Goal: Task Accomplishment & Management: Manage account settings

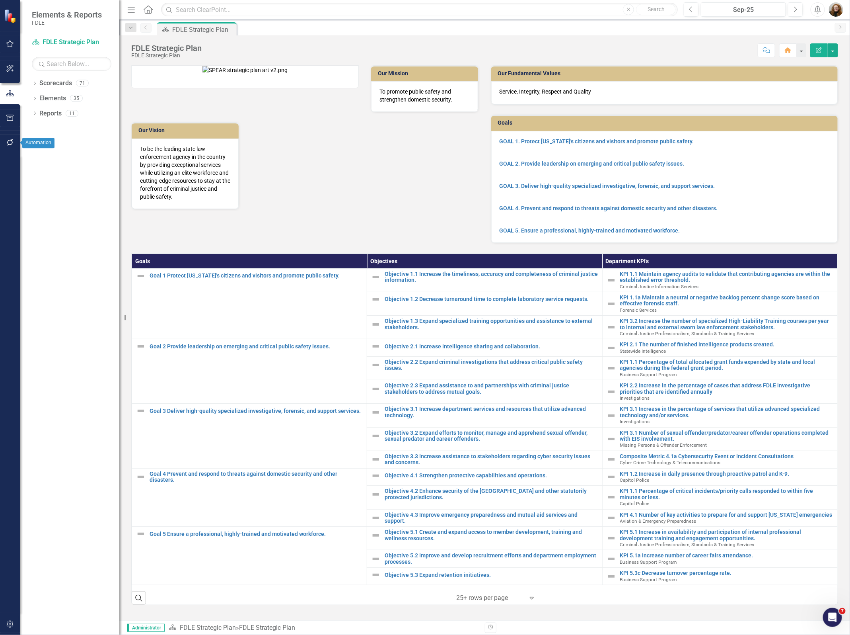
click at [14, 143] on button "button" at bounding box center [10, 142] width 18 height 17
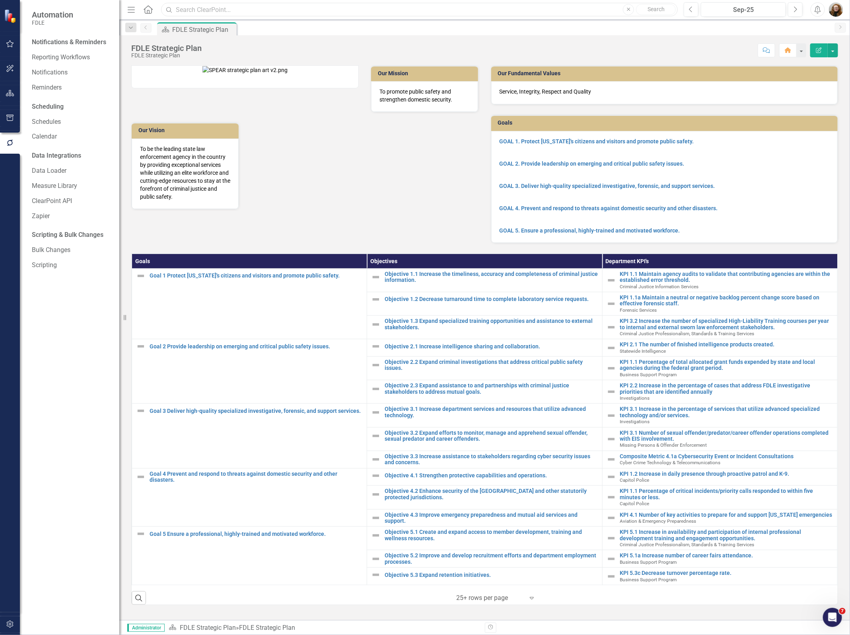
click at [198, 15] on input "text" at bounding box center [419, 10] width 517 height 14
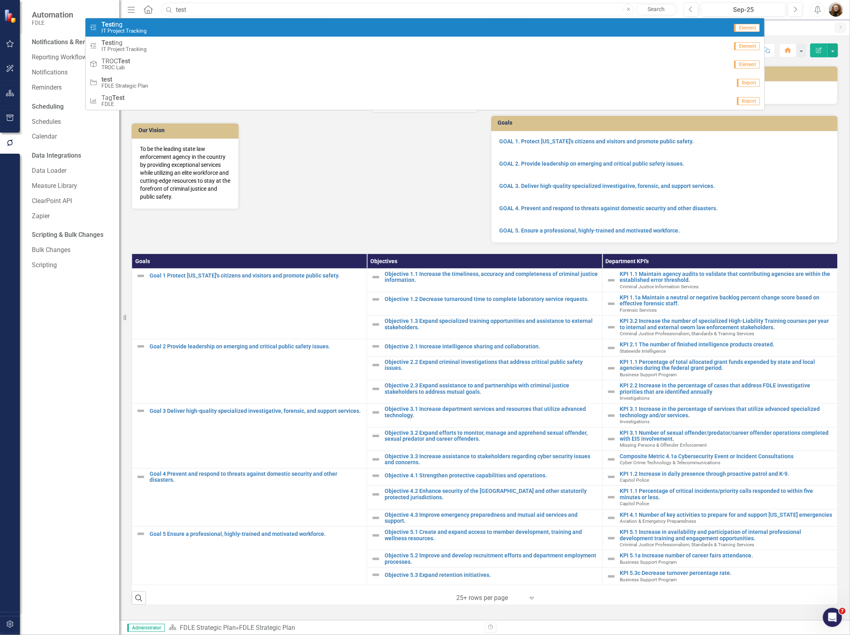
type input "test"
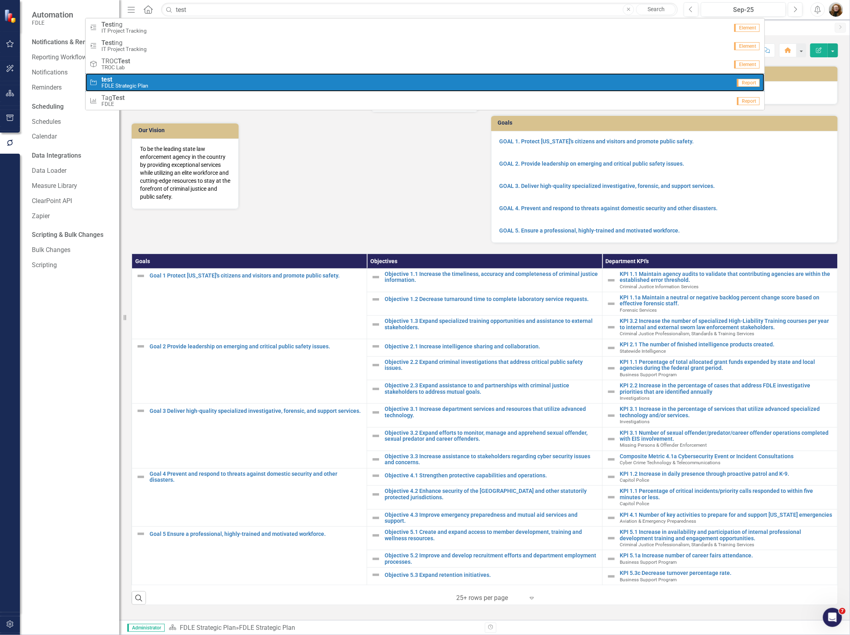
click at [140, 78] on span "test" at bounding box center [124, 79] width 47 height 7
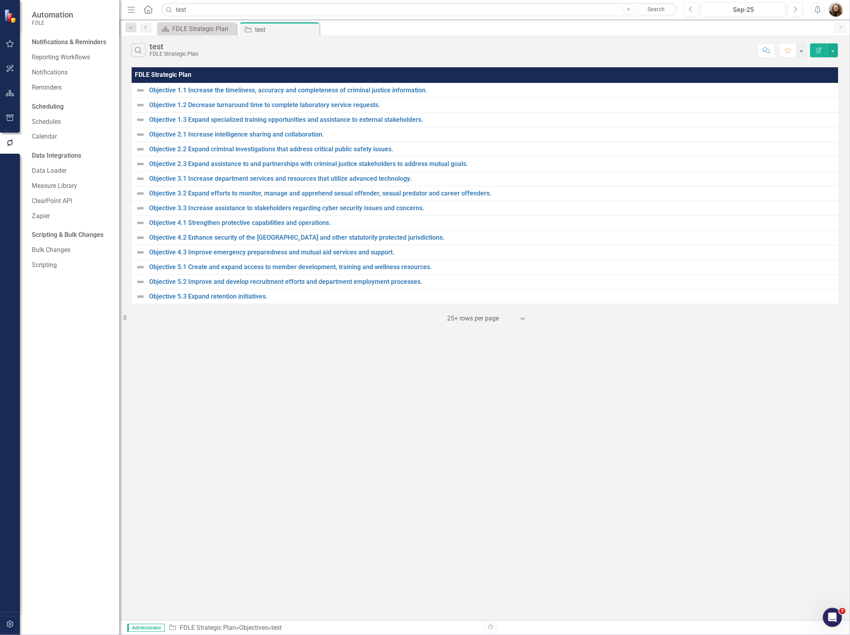
click at [58, 436] on div "Notifications & Reminders Reporting Workflows Notifications Reminders Schedulin…" at bounding box center [69, 335] width 99 height 599
click at [6, 62] on button "button" at bounding box center [10, 68] width 18 height 17
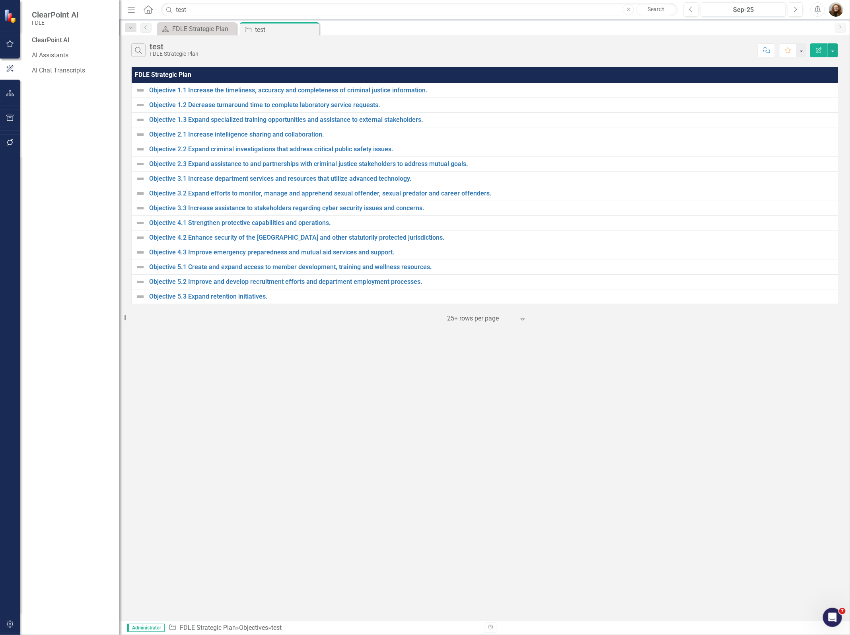
click at [6, 92] on icon "button" at bounding box center [10, 93] width 8 height 6
click at [62, 46] on link "Scorecard FDLE Strategic Plan" at bounding box center [72, 42] width 80 height 9
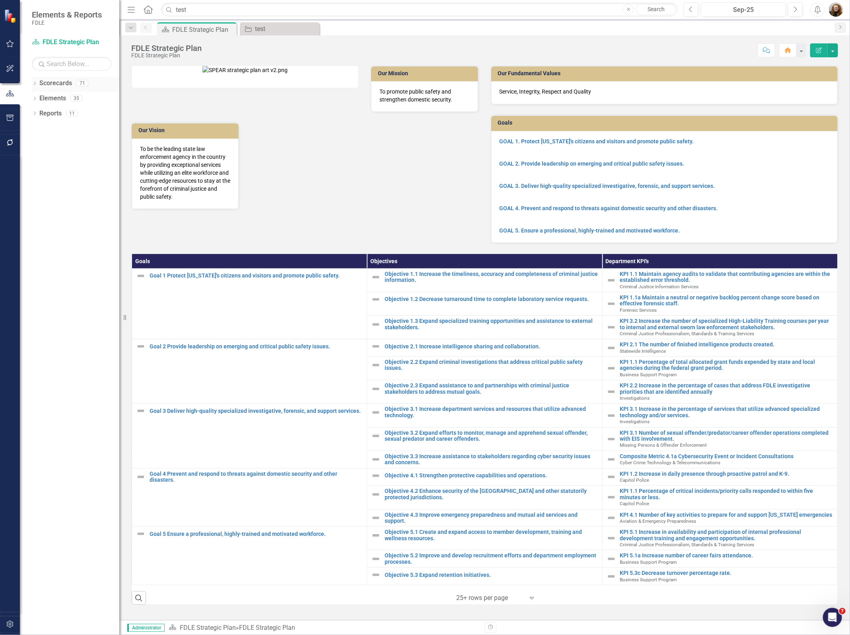
click at [35, 84] on icon at bounding box center [35, 84] width 2 height 4
click at [60, 96] on link "FDLE" at bounding box center [82, 98] width 76 height 9
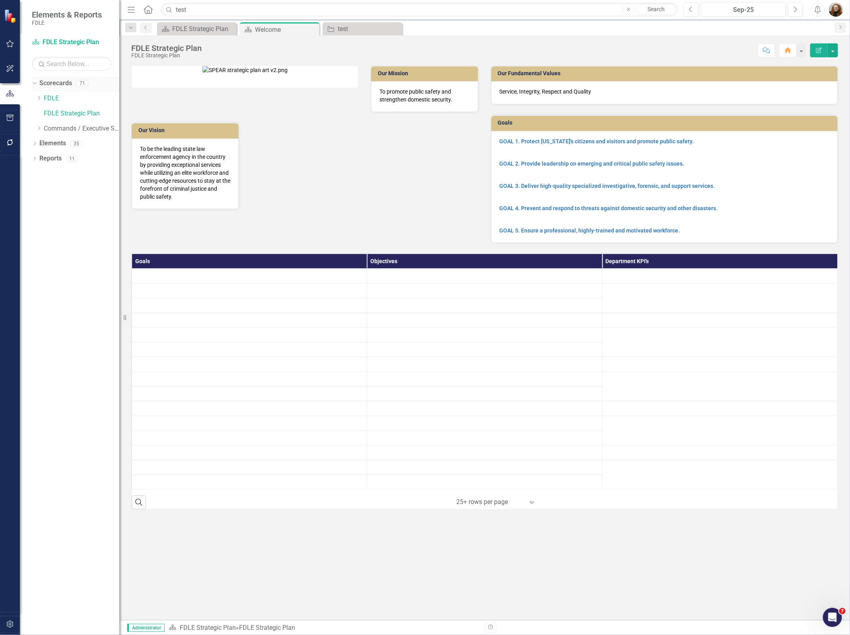
drag, startPoint x: 62, startPoint y: 84, endPoint x: 70, endPoint y: 81, distance: 8.4
click at [63, 84] on link "Scorecards" at bounding box center [55, 83] width 33 height 9
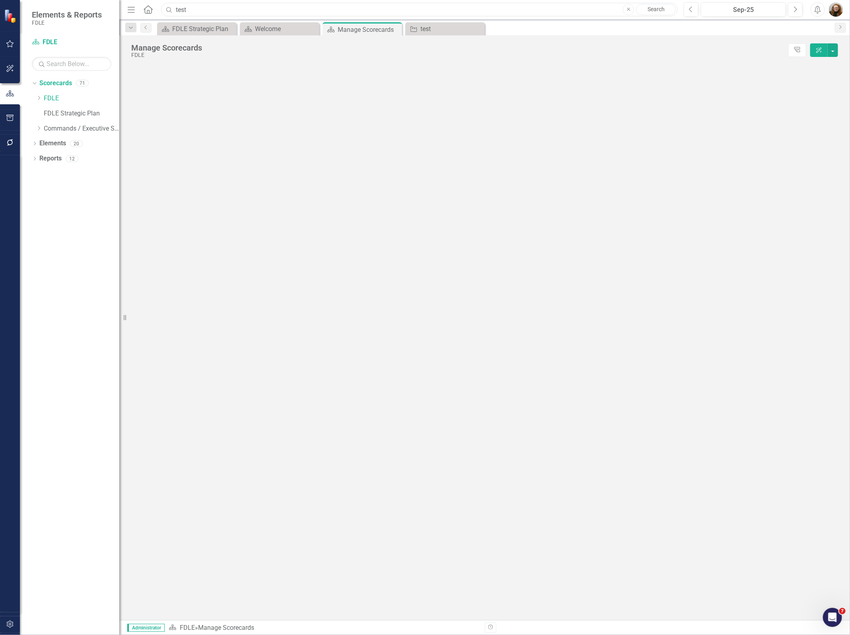
click at [285, 12] on input "test" at bounding box center [419, 10] width 517 height 14
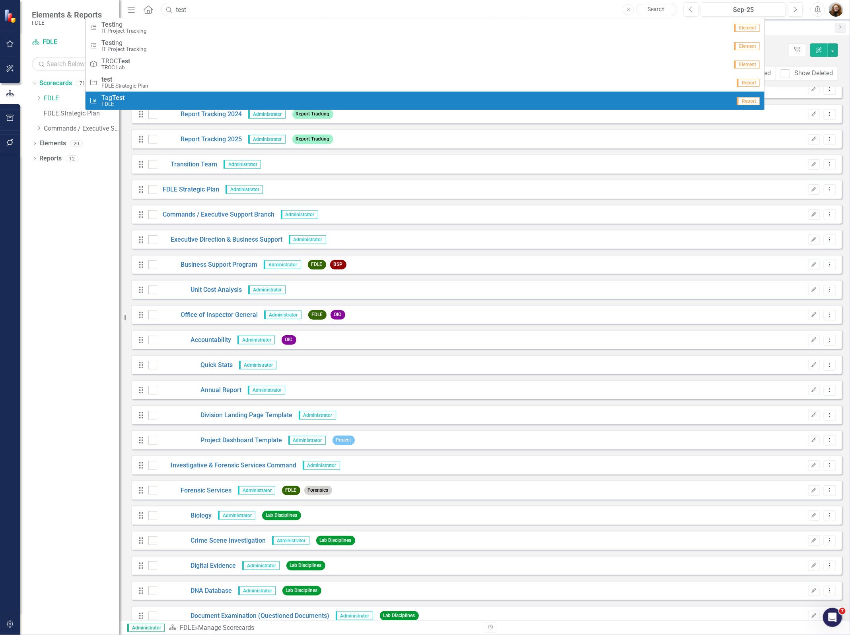
scroll to position [249, 0]
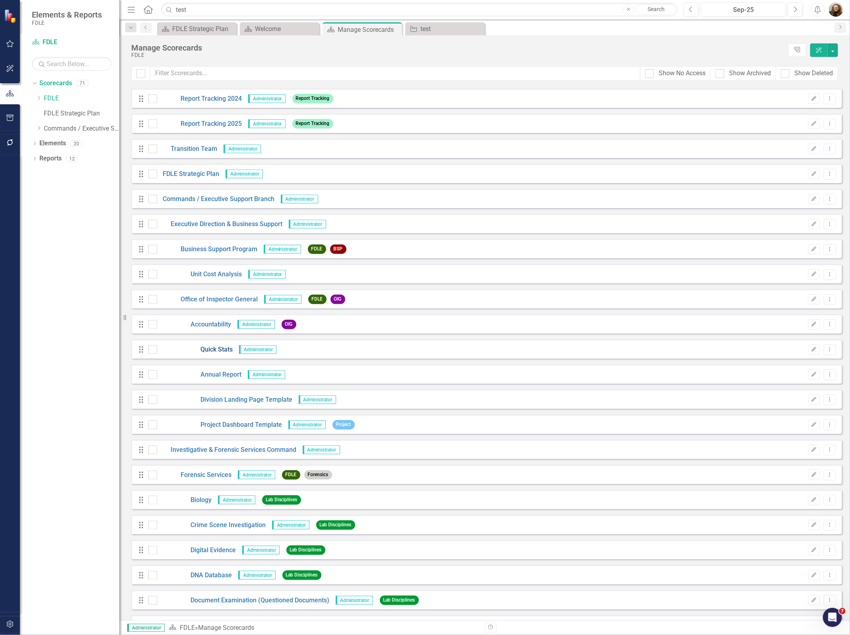
click at [223, 351] on link "Quick Stats" at bounding box center [195, 349] width 76 height 9
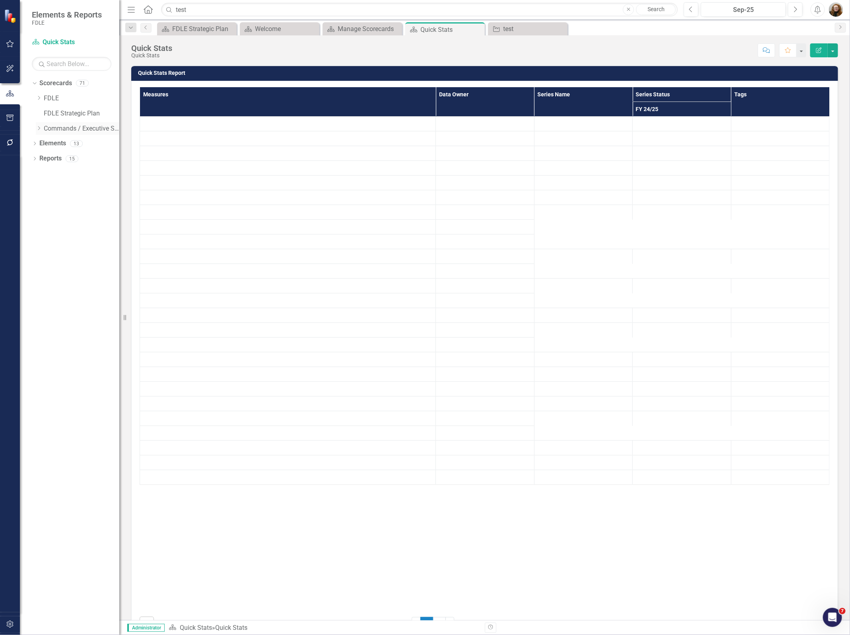
click at [41, 131] on icon "Dropdown" at bounding box center [39, 128] width 6 height 5
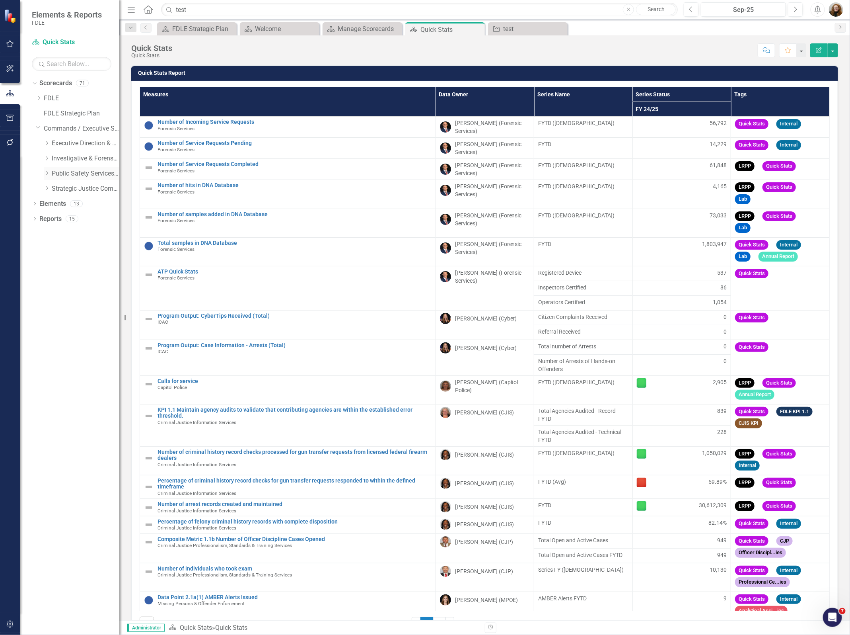
click at [47, 170] on div "Dropdown" at bounding box center [47, 173] width 6 height 7
click at [349, 31] on div "Manage Scorecards" at bounding box center [364, 29] width 53 height 10
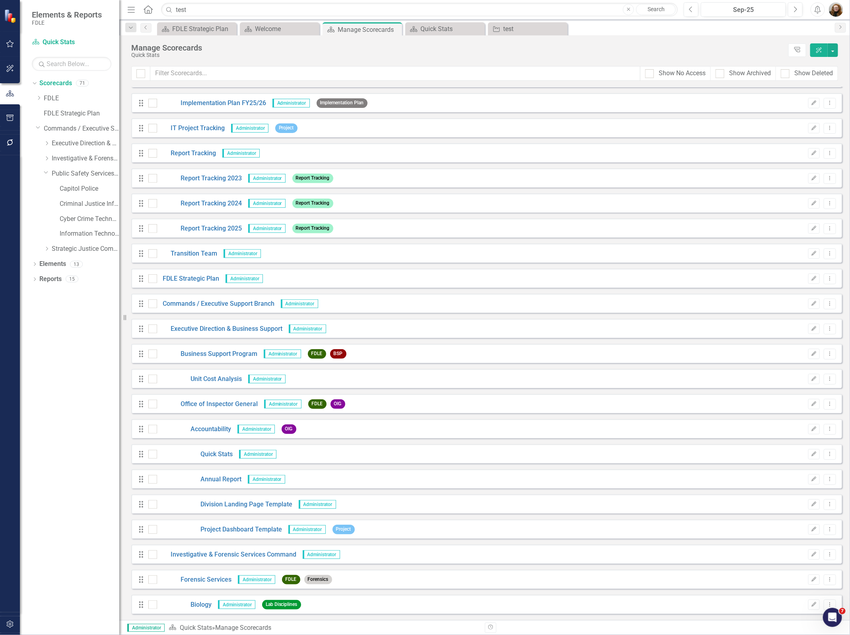
scroll to position [149, 0]
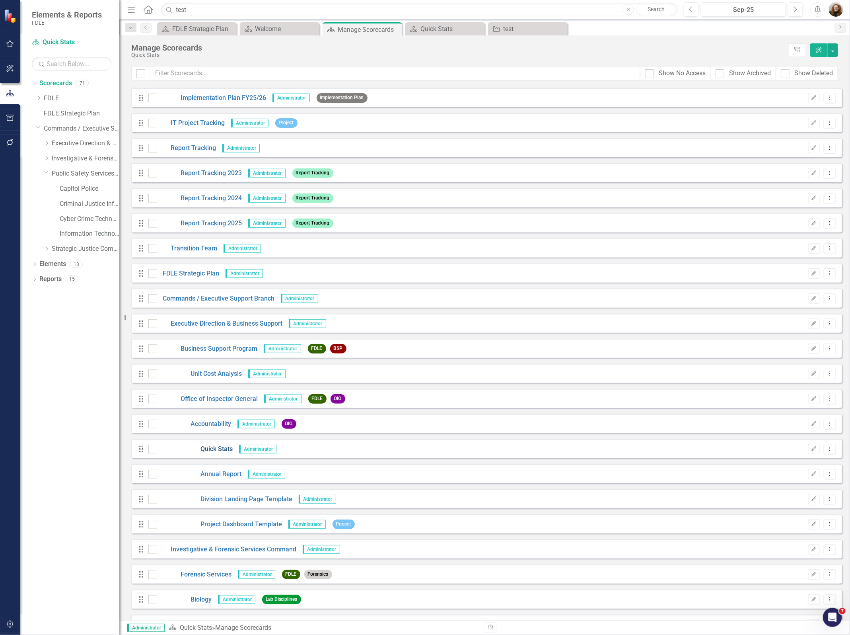
click at [205, 451] on link "Quick Stats" at bounding box center [195, 448] width 76 height 9
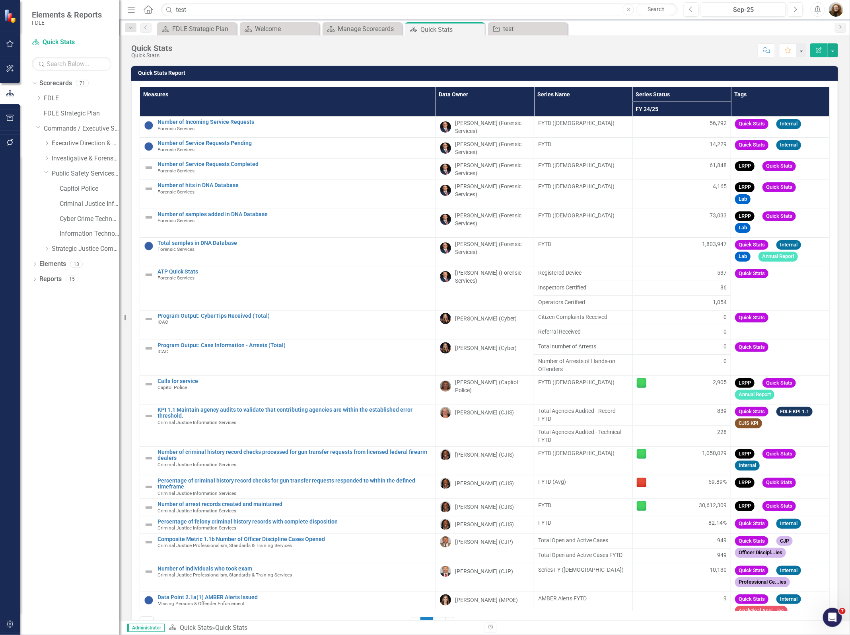
click at [790, 96] on th "Tags" at bounding box center [780, 101] width 99 height 29
click at [834, 47] on button "button" at bounding box center [833, 50] width 10 height 14
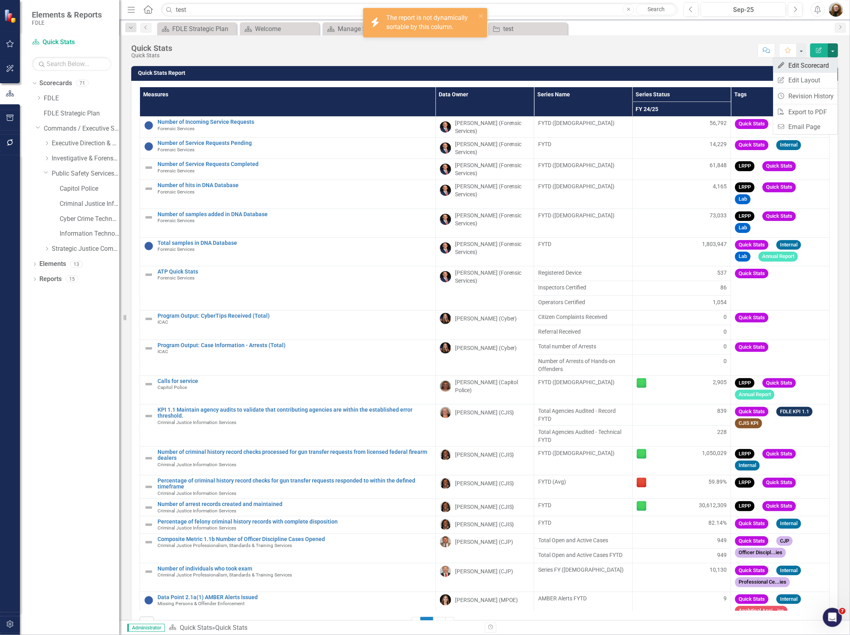
click at [824, 66] on link "Edit Edit Scorecard" at bounding box center [805, 65] width 64 height 15
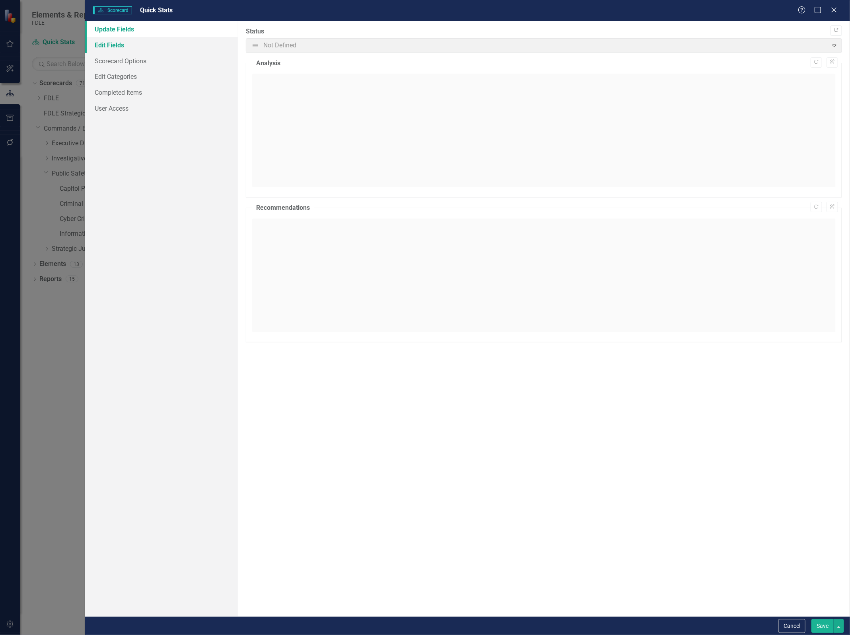
click at [102, 45] on link "Edit Fields" at bounding box center [161, 45] width 153 height 16
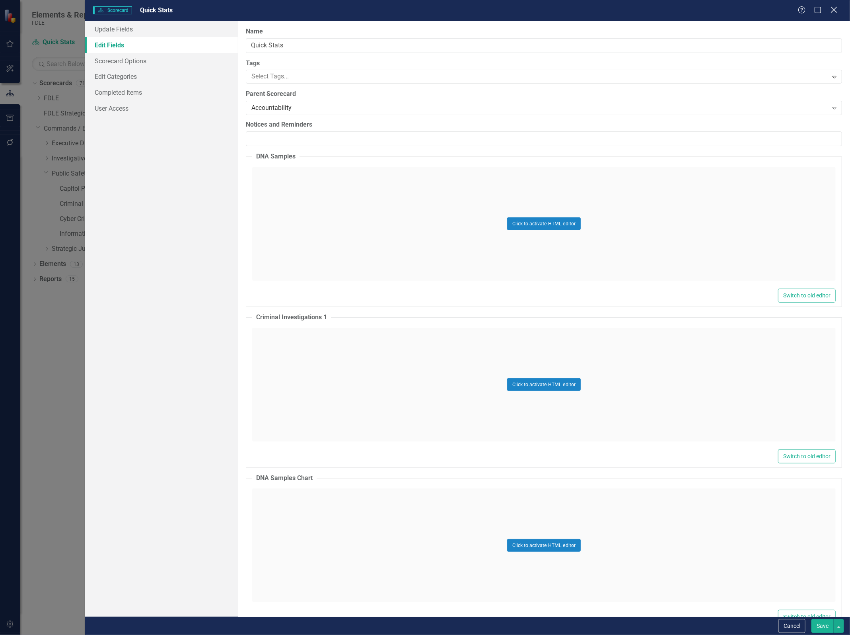
click at [836, 9] on icon at bounding box center [834, 10] width 6 height 6
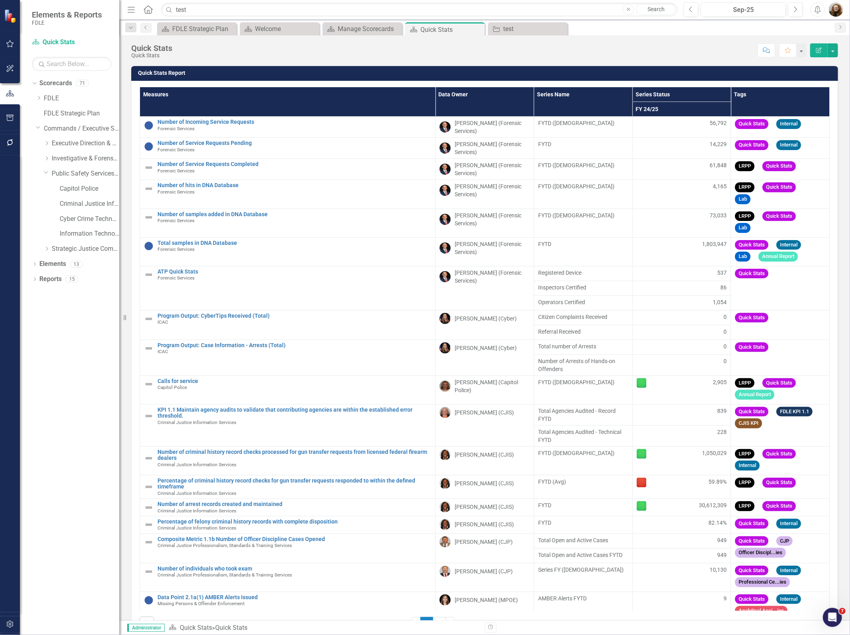
click at [345, 97] on th "Measures" at bounding box center [288, 101] width 296 height 29
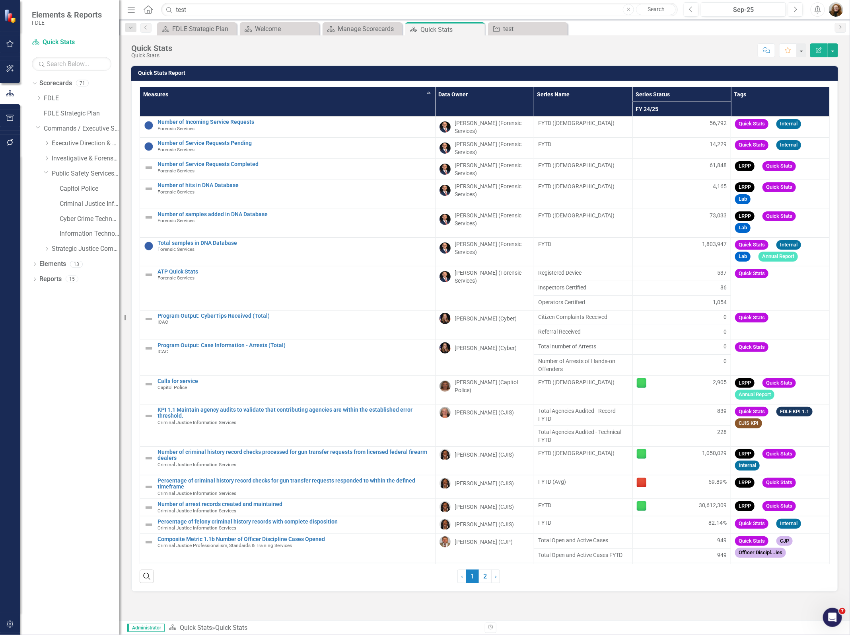
click at [345, 97] on th "Measures Sort Ascending" at bounding box center [288, 101] width 296 height 29
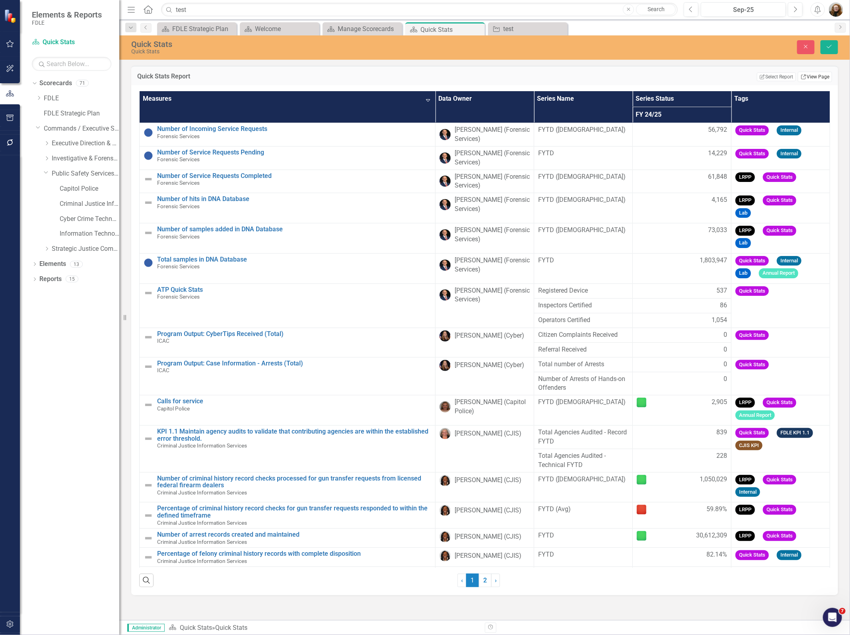
click at [822, 76] on link "Link View Page" at bounding box center [815, 77] width 34 height 10
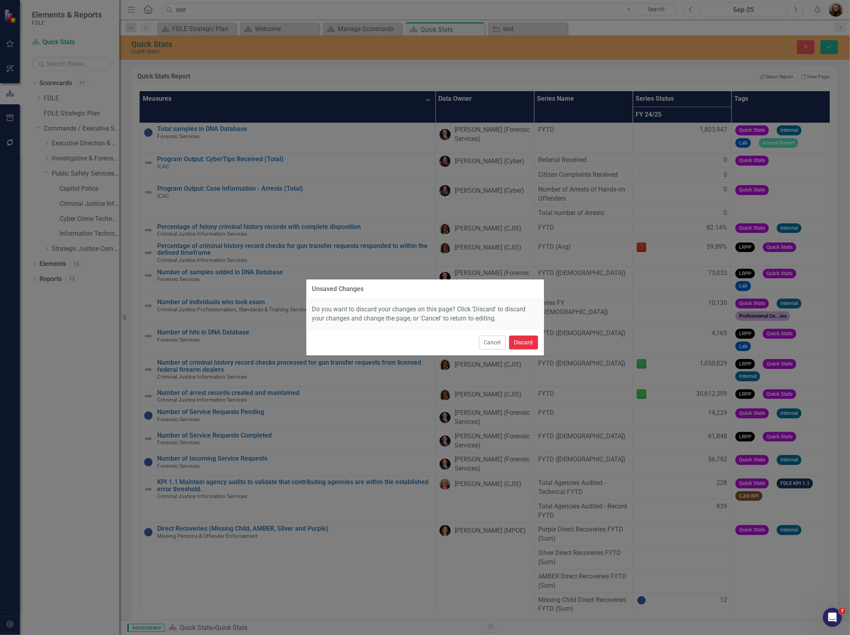
click at [530, 343] on button "Discard" at bounding box center [523, 342] width 29 height 14
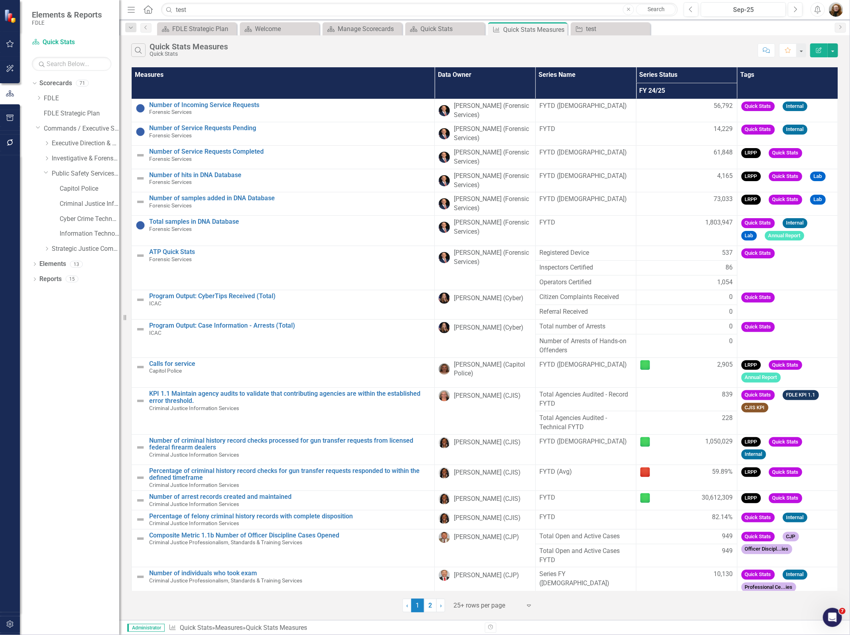
click at [820, 53] on button "Edit Report" at bounding box center [819, 50] width 18 height 14
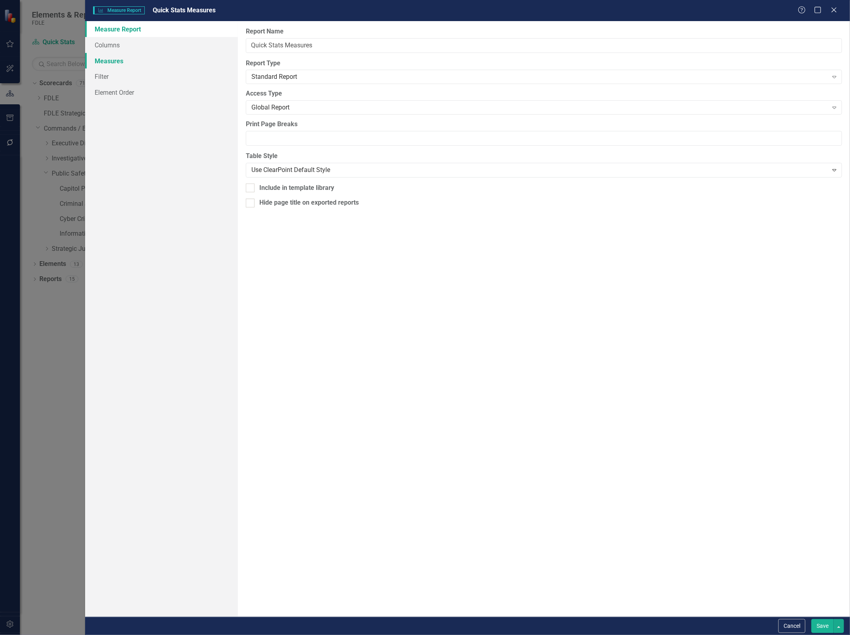
click at [109, 55] on link "Measures" at bounding box center [161, 61] width 153 height 16
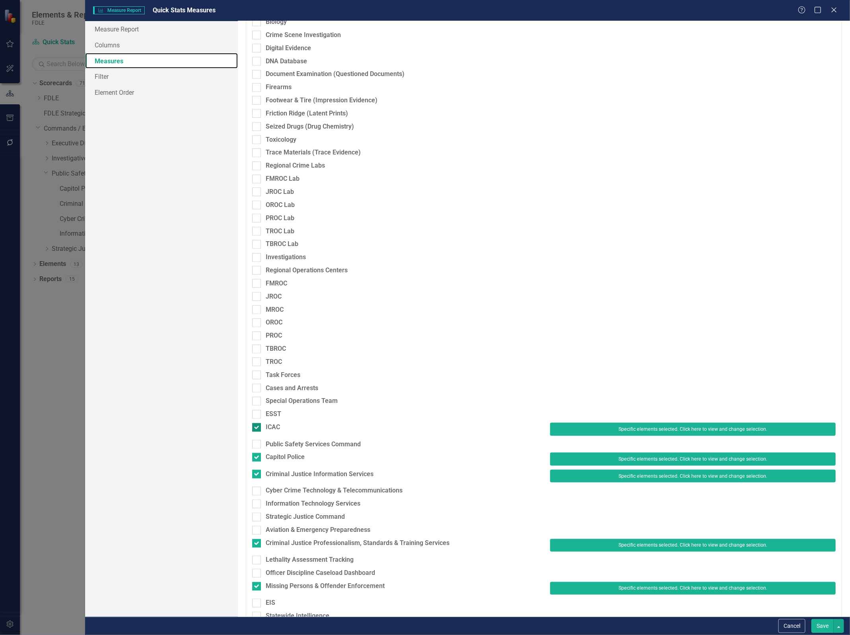
scroll to position [398, 0]
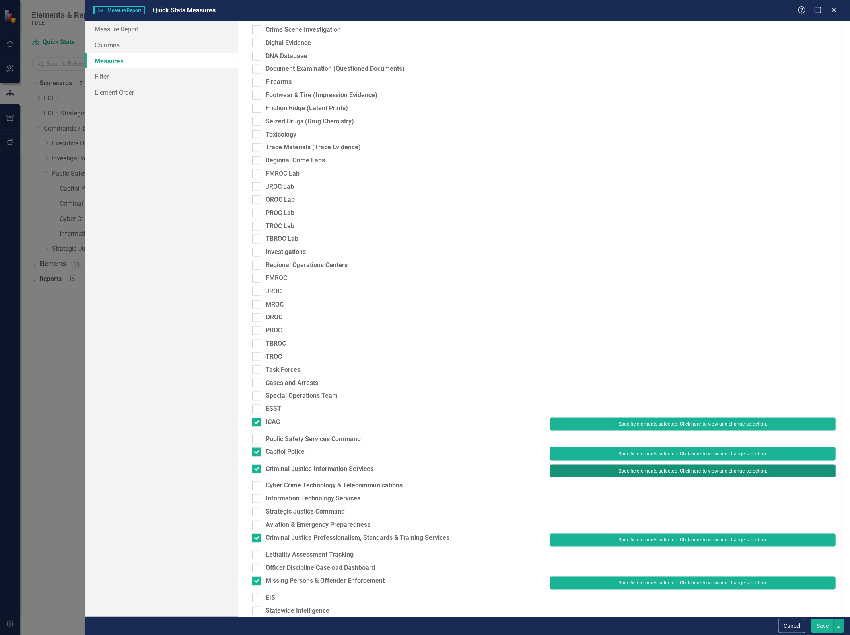
click at [609, 472] on button "Specific elements selected. Click here to view and change selection." at bounding box center [693, 470] width 286 height 13
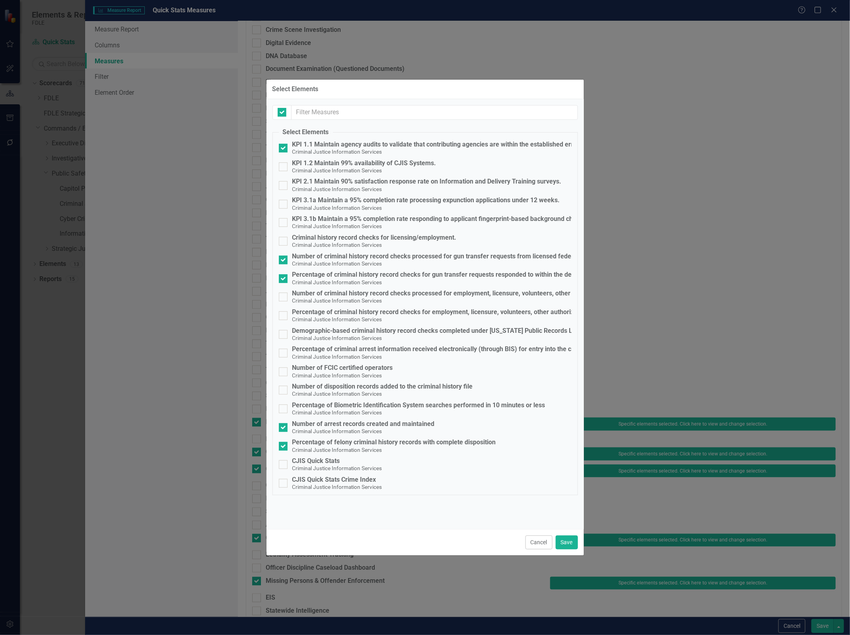
checkbox input "false"
click at [331, 460] on div "CJIS Quick Stats" at bounding box center [337, 460] width 90 height 7
click at [284, 460] on input "CJIS Quick Stats Criminal Justice Information Services" at bounding box center [281, 462] width 5 height 5
checkbox input "true"
click at [563, 544] on button "Save" at bounding box center [567, 542] width 22 height 14
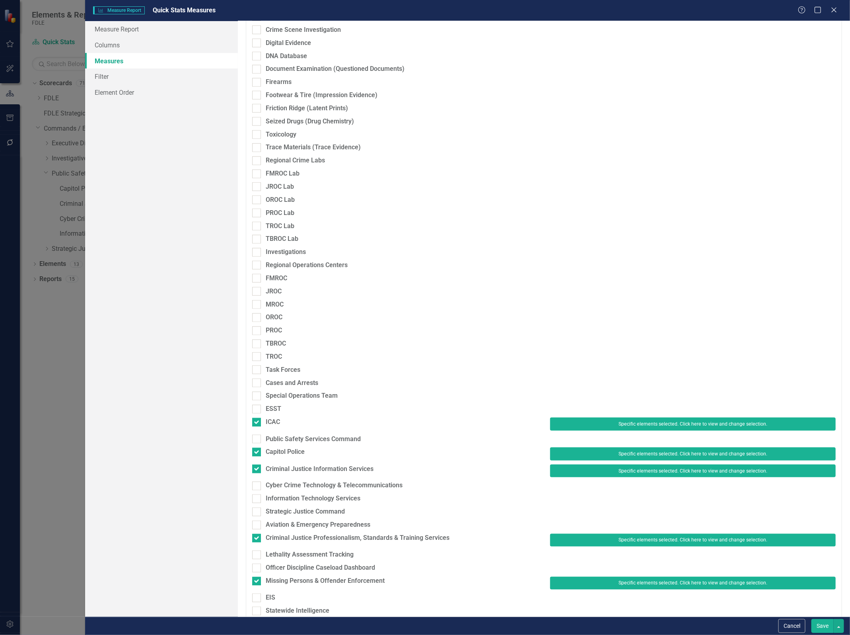
click at [822, 626] on button "Save" at bounding box center [823, 626] width 22 height 14
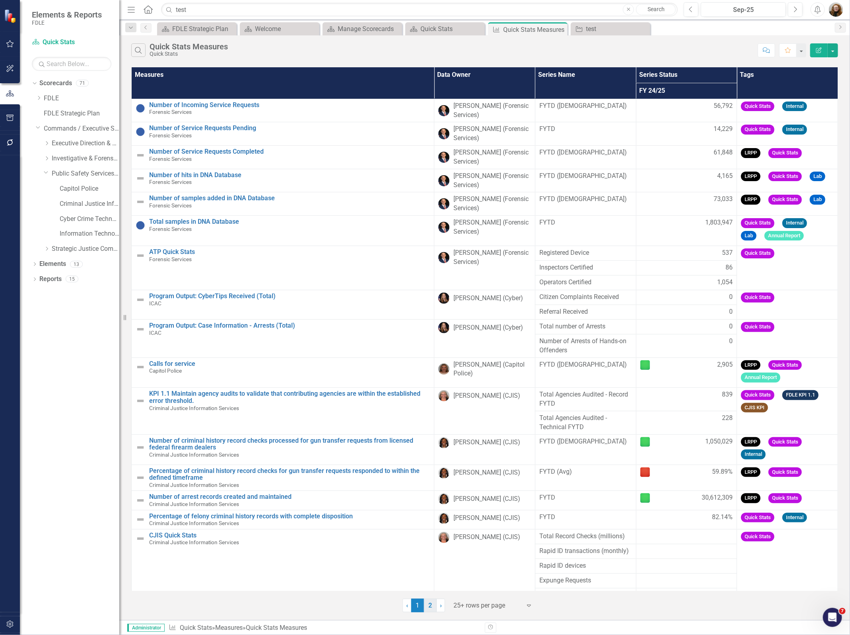
click at [431, 609] on link "2" at bounding box center [430, 605] width 13 height 14
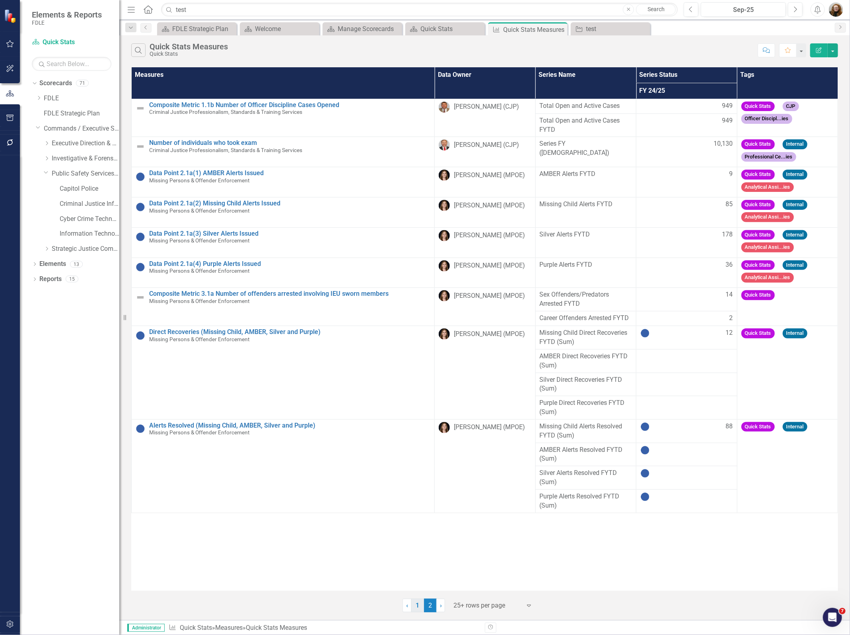
click at [419, 606] on link "1" at bounding box center [417, 605] width 13 height 14
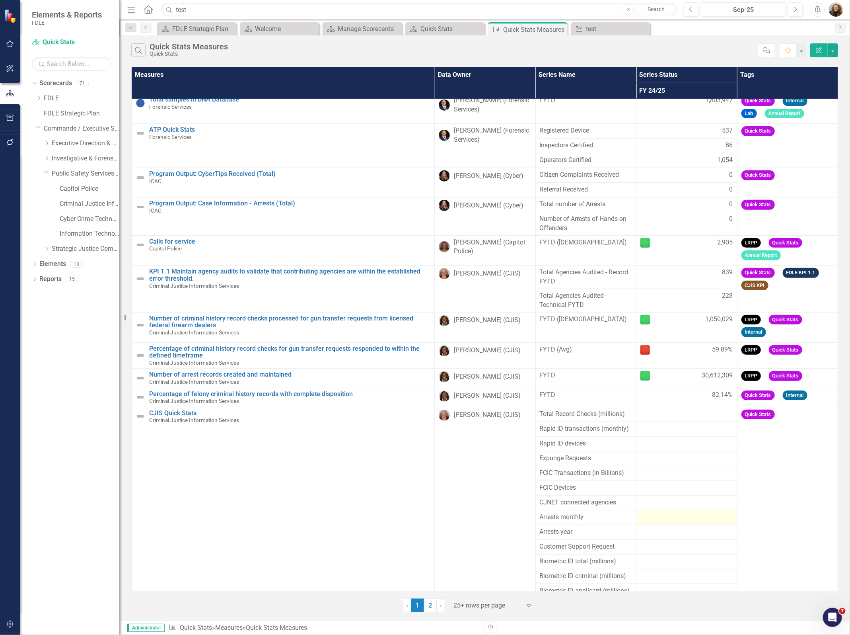
scroll to position [146, 0]
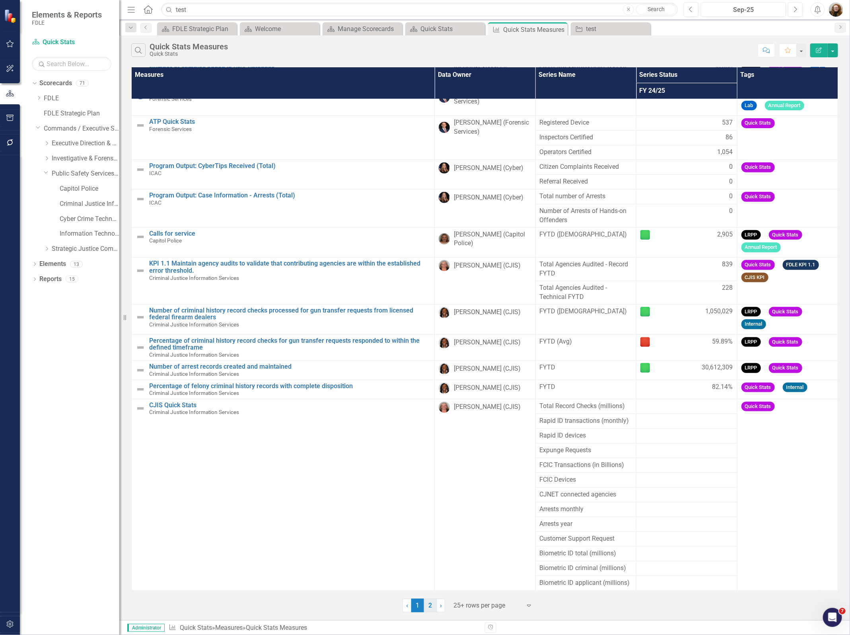
click at [433, 607] on link "2" at bounding box center [430, 605] width 13 height 14
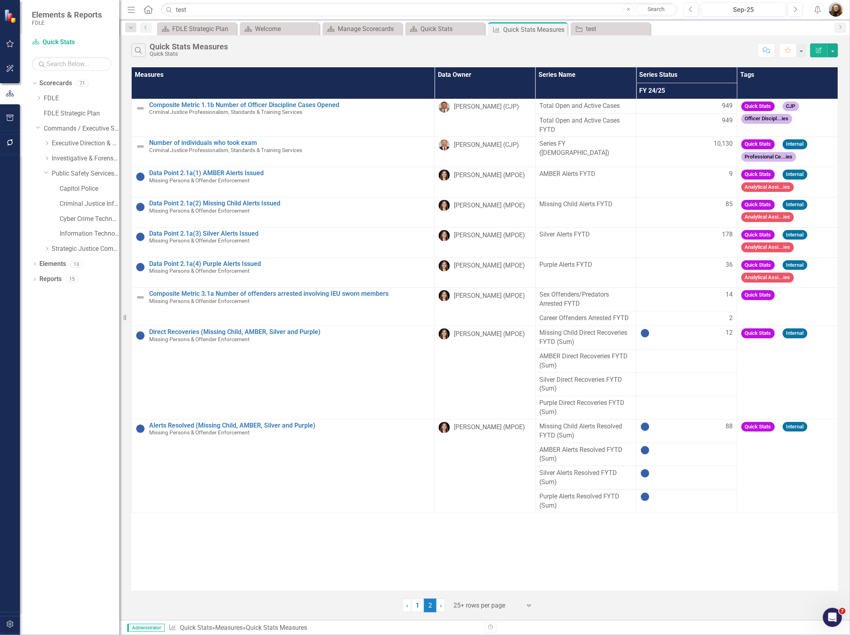
click at [672, 543] on div "Measures Data Owner Series Name Series Status Tags FY 24/25 Composite Metric 1.…" at bounding box center [484, 328] width 707 height 523
click at [420, 604] on link "1" at bounding box center [417, 605] width 13 height 14
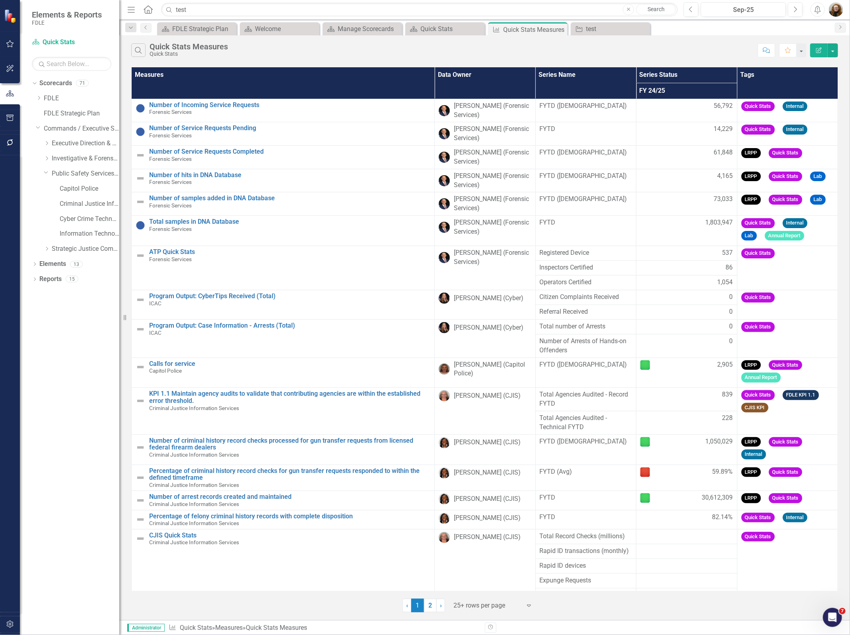
scroll to position [146, 0]
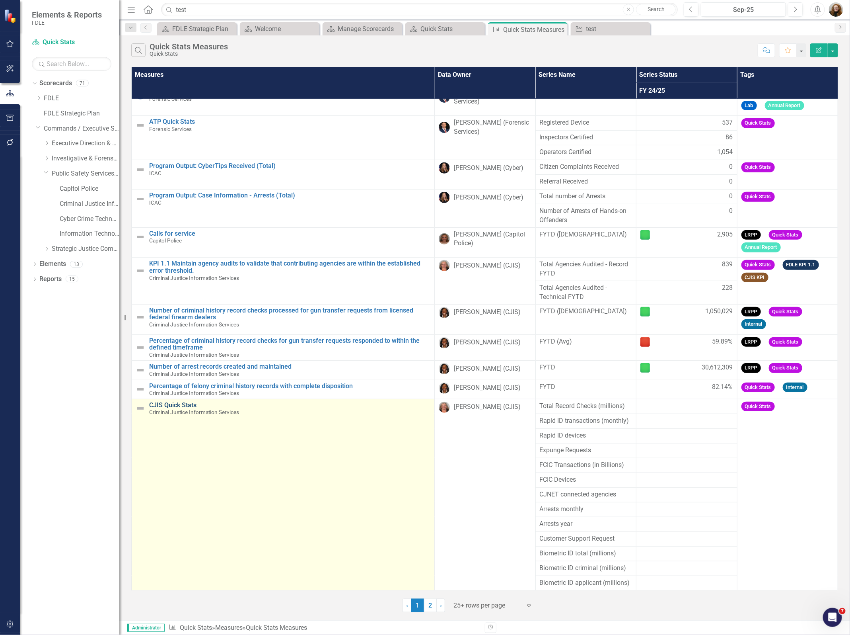
click at [178, 405] on link "CJIS Quick Stats" at bounding box center [289, 404] width 281 height 7
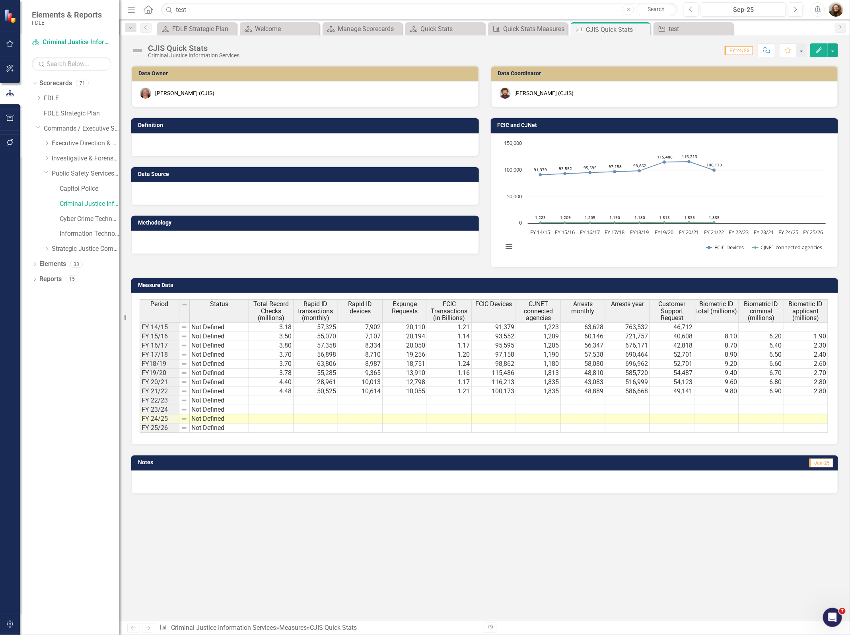
click at [838, 12] on img "button" at bounding box center [836, 9] width 14 height 14
